Goal: Find specific page/section

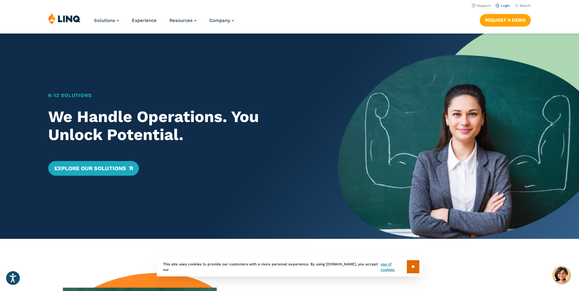
click at [508, 6] on link "Login" at bounding box center [503, 6] width 14 height 4
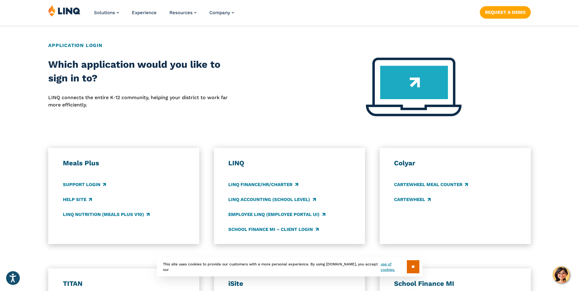
scroll to position [244, 0]
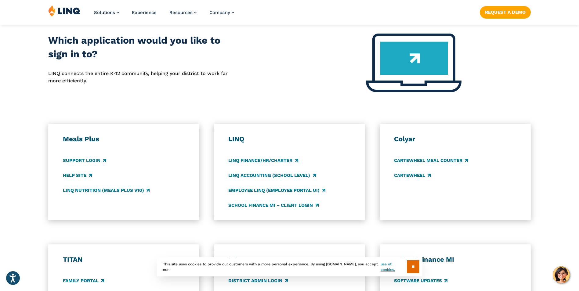
click at [241, 139] on h3 "LINQ" at bounding box center [289, 139] width 122 height 9
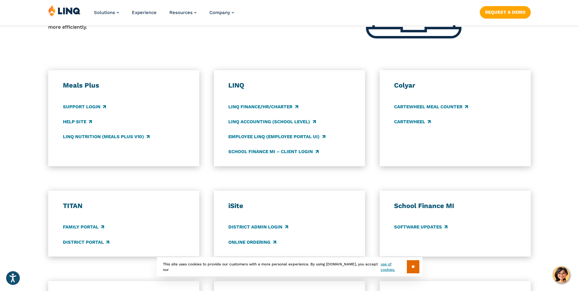
scroll to position [305, 0]
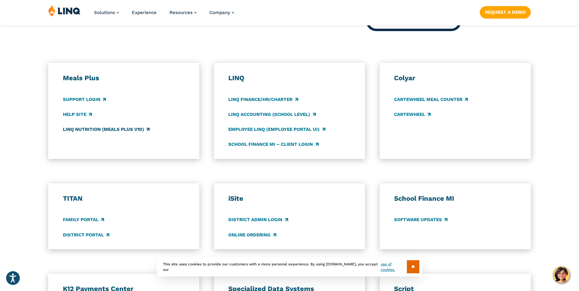
click at [92, 130] on link "LINQ Nutrition (Meals Plus v10)" at bounding box center [106, 129] width 87 height 7
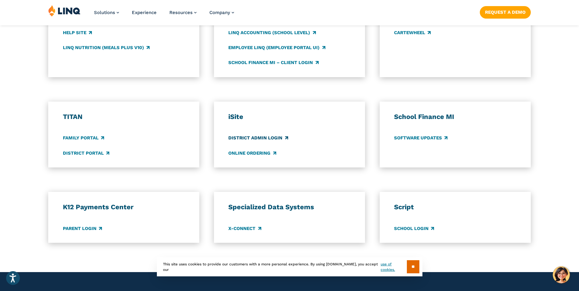
scroll to position [397, 0]
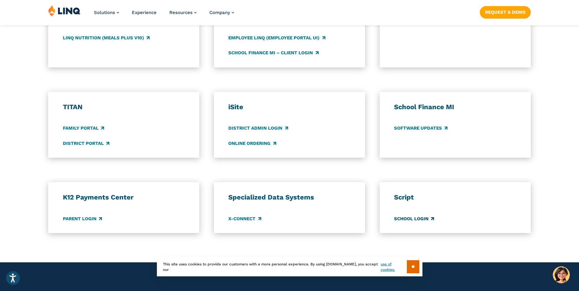
click at [411, 221] on link "School Login" at bounding box center [414, 219] width 40 height 7
click at [250, 128] on link "District Admin Login" at bounding box center [258, 128] width 60 height 7
click at [81, 141] on link "District Portal" at bounding box center [86, 143] width 46 height 7
